Goal: Feedback & Contribution: Submit feedback/report problem

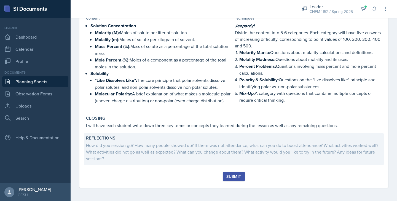
click at [133, 152] on div "How did you session go? How many people showed up? If there was not attendance,…" at bounding box center [233, 152] width 295 height 20
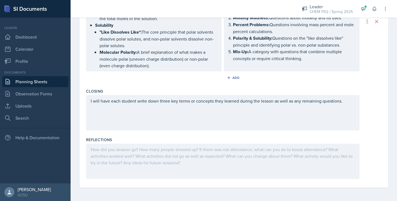
scroll to position [288, 0]
click at [137, 167] on div at bounding box center [222, 160] width 273 height 35
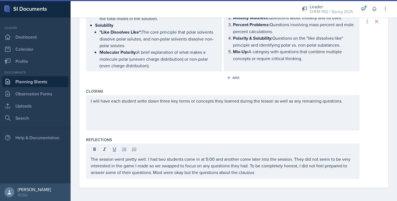
drag, startPoint x: 257, startPoint y: 175, endPoint x: 240, endPoint y: 172, distance: 16.9
click at [240, 172] on div "The session went pretty well. I had two students come in at 5:00 and another co…" at bounding box center [222, 160] width 273 height 35
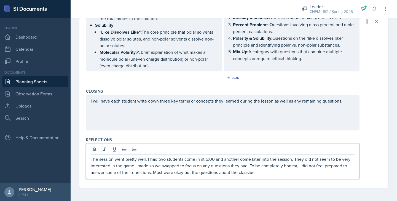
drag, startPoint x: 257, startPoint y: 174, endPoint x: 240, endPoint y: 172, distance: 16.9
click at [240, 172] on p "The session went pretty well. I had two students come in at 5:00 and another co…" at bounding box center [223, 166] width 264 height 20
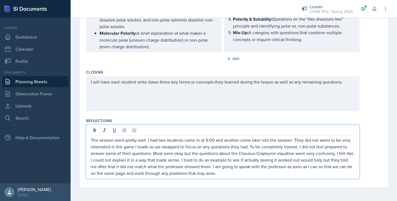
scroll to position [307, 0]
click at [245, 141] on p "The session went pretty well. I had two students come in at 5:00 and another co…" at bounding box center [223, 157] width 264 height 40
click at [215, 174] on p "The session went pretty well. I had two students come in at 5:00 and another ca…" at bounding box center [223, 157] width 264 height 40
click at [179, 161] on p "The session went pretty well. I had two students come in at 5:00 and another ca…" at bounding box center [223, 157] width 264 height 40
click at [276, 159] on p "The session went pretty well. I had two students come in at 5:00 and another ca…" at bounding box center [223, 157] width 264 height 40
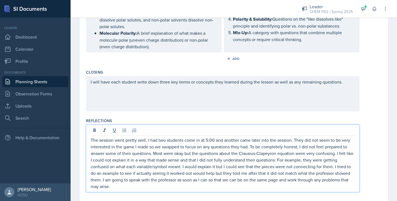
click at [149, 187] on p "The session went pretty well. I had two students come in at 5:00 and another ca…" at bounding box center [223, 163] width 264 height 53
click at [102, 180] on p "The session went pretty well. I had two students come in at 5:00 and another ca…" at bounding box center [223, 163] width 264 height 53
click at [116, 186] on p "The session went pretty well. I had two students come in at 5:00 and another ca…" at bounding box center [223, 163] width 264 height 53
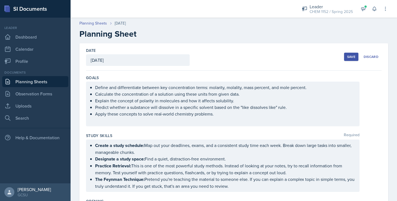
scroll to position [0, 0]
click at [350, 55] on div "Save" at bounding box center [351, 57] width 8 height 4
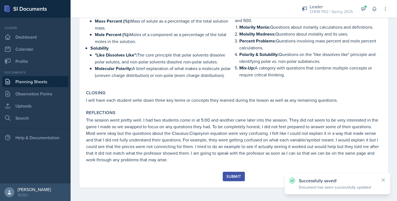
scroll to position [226, 0]
click at [234, 176] on div "Submit" at bounding box center [233, 176] width 15 height 4
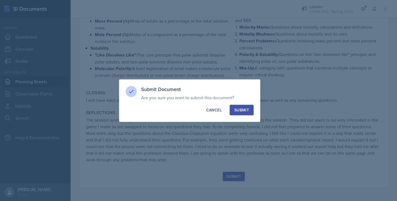
click at [244, 109] on div "Submit" at bounding box center [241, 110] width 15 height 6
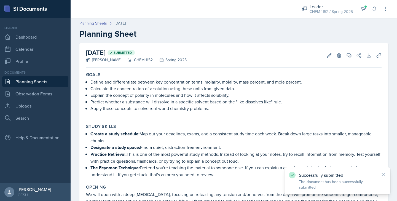
scroll to position [0, 0]
